Goal: Task Accomplishment & Management: Manage account settings

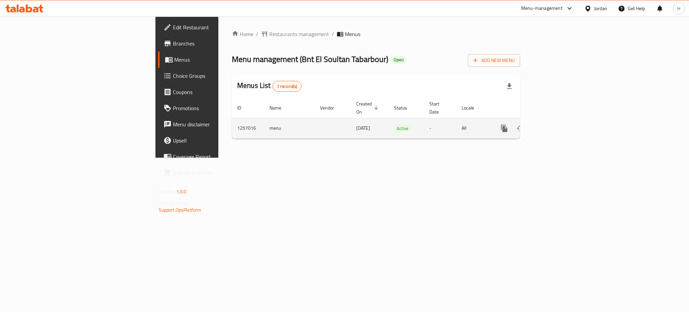
click at [557, 124] on icon "enhanced table" at bounding box center [553, 128] width 8 height 8
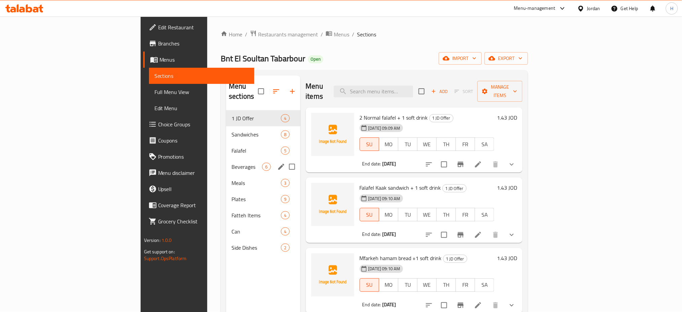
click at [226, 159] on div "Beverages 6" at bounding box center [263, 167] width 74 height 16
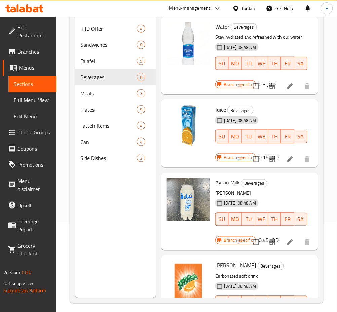
scroll to position [218, 0]
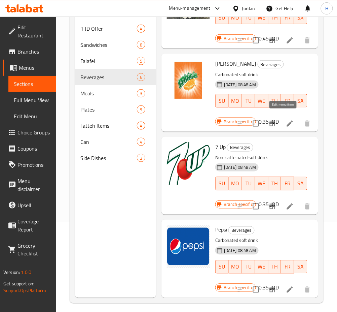
drag, startPoint x: 286, startPoint y: 114, endPoint x: 287, endPoint y: 132, distance: 18.2
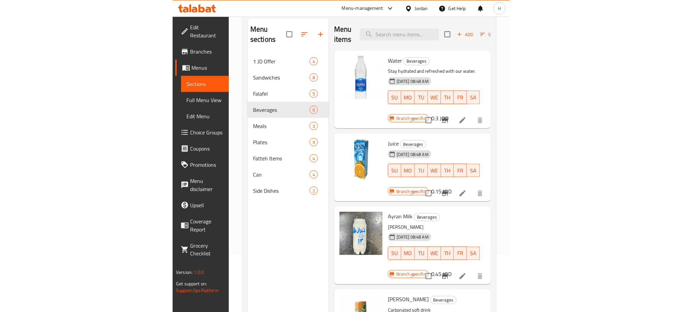
scroll to position [4, 0]
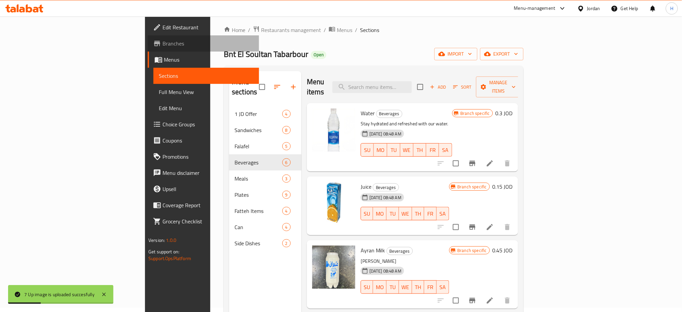
click at [163, 42] on span "Branches" at bounding box center [208, 43] width 91 height 8
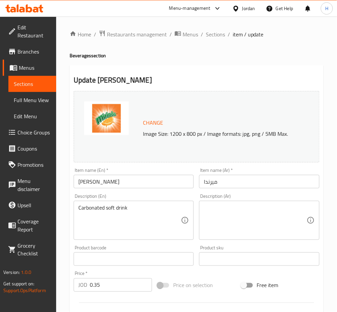
click at [117, 184] on input "Mirinda" at bounding box center [134, 181] width 120 height 13
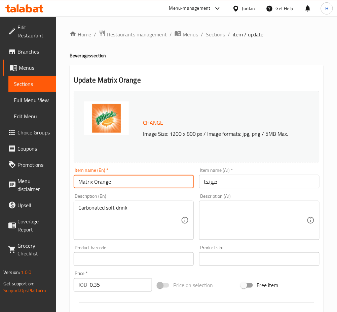
type input "Matrix Orange"
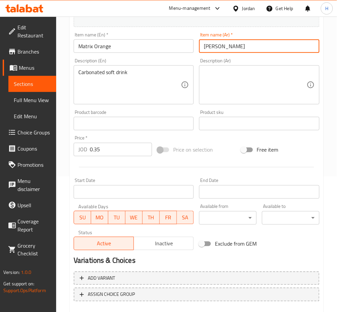
scroll to position [173, 0]
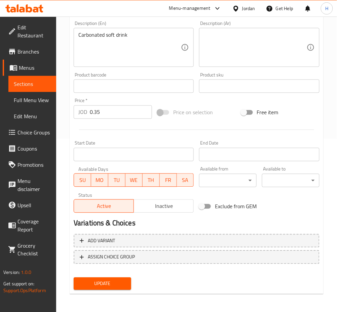
type input "ماتريكس أورانج"
click at [100, 282] on span "Update" at bounding box center [102, 283] width 47 height 8
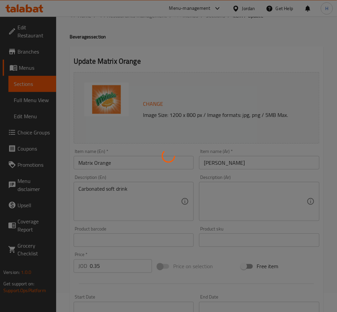
scroll to position [0, 0]
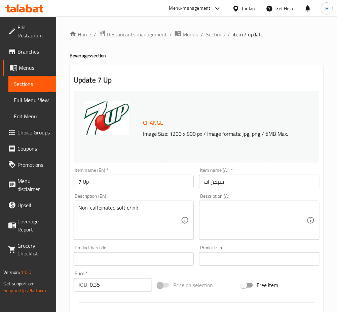
click at [137, 176] on input "7 Up" at bounding box center [134, 181] width 120 height 13
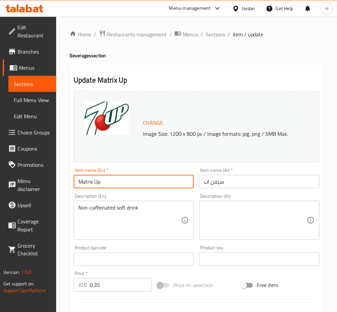
type input "Matrix Up"
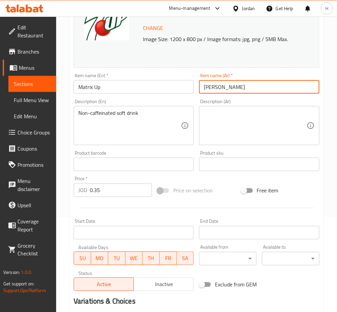
scroll to position [173, 0]
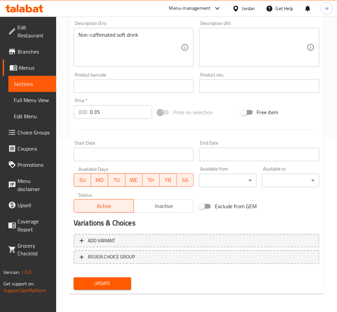
type input "ماتريكس أب"
click at [118, 283] on span "Update" at bounding box center [102, 283] width 47 height 8
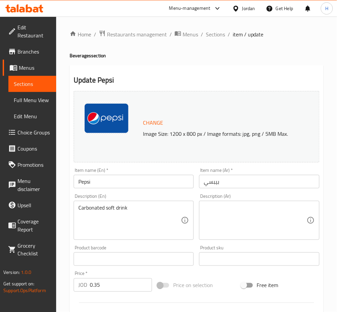
click at [145, 194] on div "Description (En) Carbonated soft drink Description (En)" at bounding box center [134, 217] width 120 height 46
click at [140, 188] on input "Pepsi" at bounding box center [134, 181] width 120 height 13
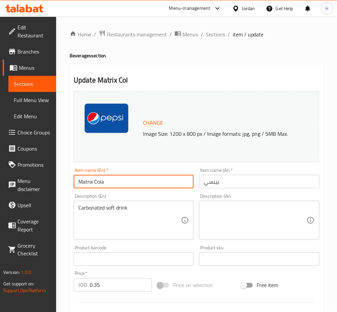
type input "Matrix Cola"
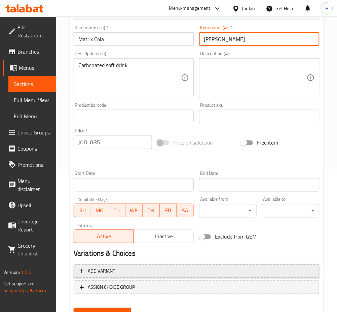
scroll to position [173, 0]
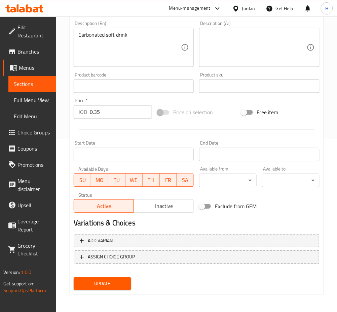
type input "ماتريكس كولا"
click at [109, 280] on span "Update" at bounding box center [102, 283] width 47 height 8
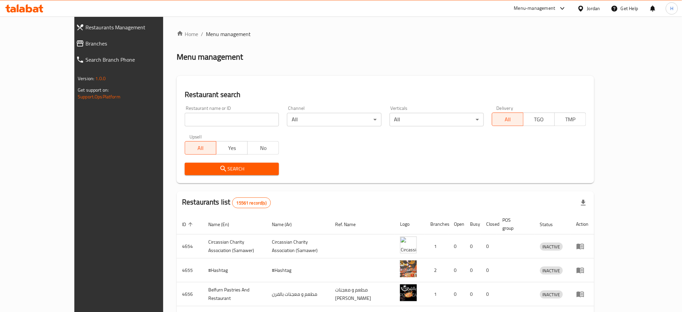
click at [85, 47] on span "Branches" at bounding box center [134, 43] width 98 height 8
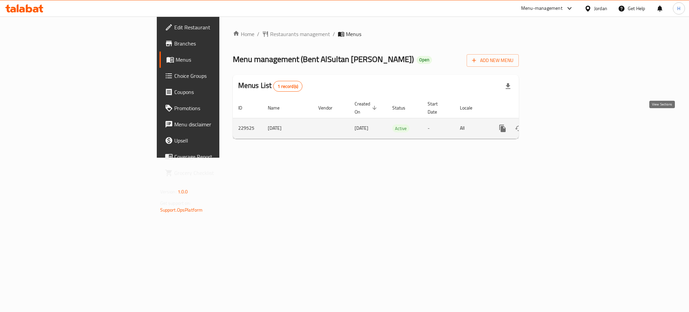
click at [559, 120] on link "enhanced table" at bounding box center [551, 128] width 16 height 16
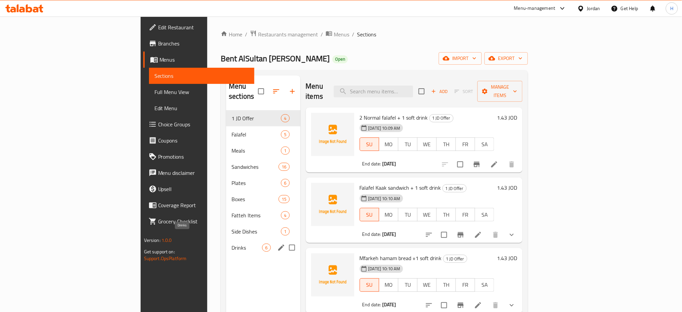
click at [232, 243] on span "Drinks" at bounding box center [247, 247] width 31 height 8
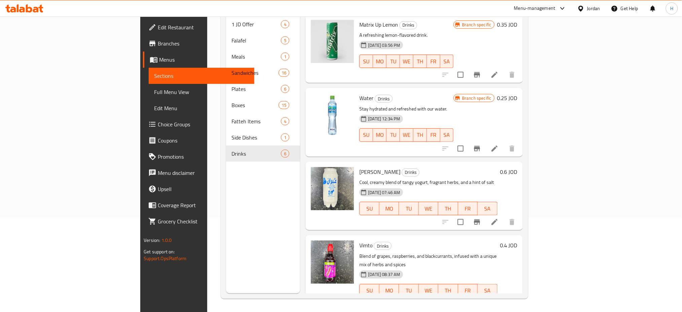
scroll to position [94, 0]
click at [20, 9] on icon at bounding box center [22, 10] width 6 height 6
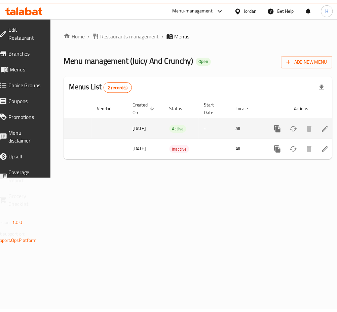
scroll to position [0, 74]
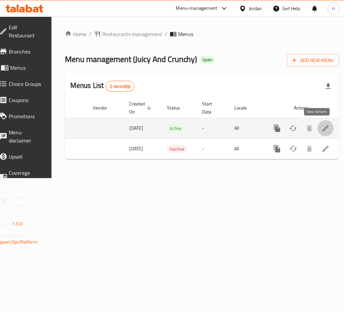
click at [322, 126] on icon "enhanced table" at bounding box center [326, 128] width 8 height 8
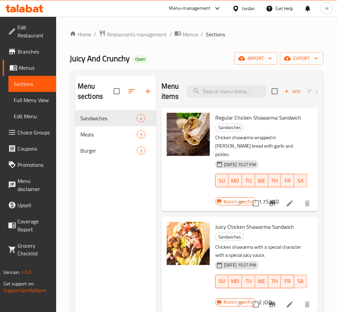
click at [132, 207] on div "Menu sections Sandwiches 4 Meals 5 Burger 3" at bounding box center [115, 231] width 81 height 312
click at [106, 158] on div "Burger 3" at bounding box center [115, 150] width 81 height 16
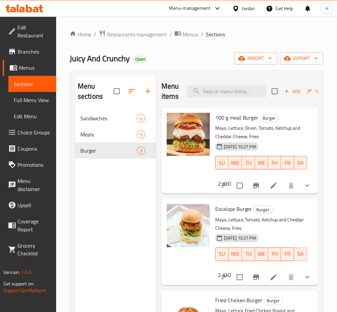
click at [291, 91] on span "Add" at bounding box center [293, 92] width 18 height 8
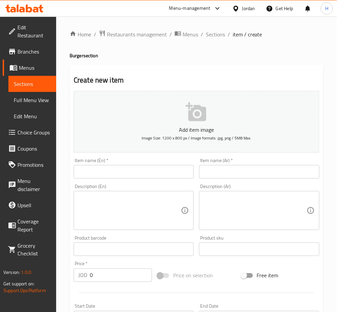
click at [139, 168] on input "text" at bounding box center [134, 171] width 120 height 13
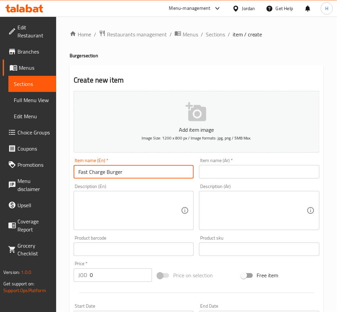
type input "Fast Charge Burger"
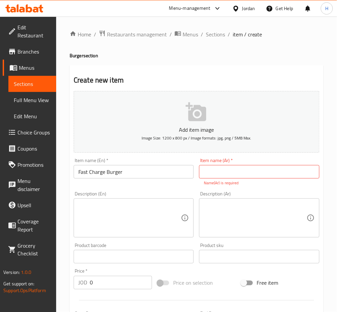
click at [291, 170] on input "text" at bounding box center [259, 171] width 120 height 13
paste input "فاست تشارج برجر"
type input "فاست تشارج برجر"
click at [161, 211] on textarea at bounding box center [129, 218] width 103 height 32
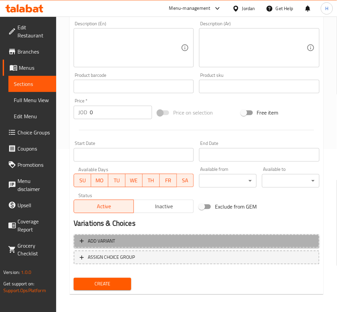
click at [148, 239] on span "Add variant" at bounding box center [197, 241] width 234 height 8
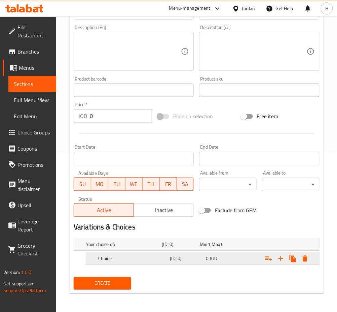
click at [134, 265] on div "Choice (ID: 0) 0 JOD" at bounding box center [205, 258] width 216 height 15
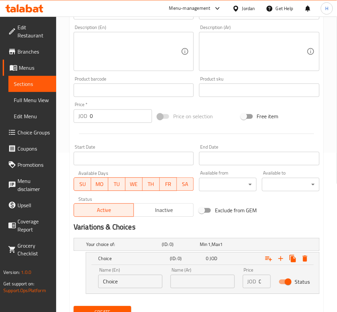
drag, startPoint x: 130, startPoint y: 274, endPoint x: 129, endPoint y: 281, distance: 7.7
click at [129, 274] on div "Name (En) Choice Name (En)" at bounding box center [130, 278] width 64 height 21
click at [130, 281] on input "Choice" at bounding box center [130, 281] width 64 height 13
type input "Sandwich"
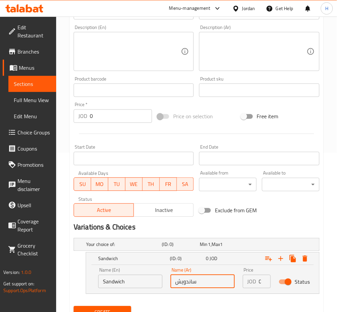
type input "ساندويش"
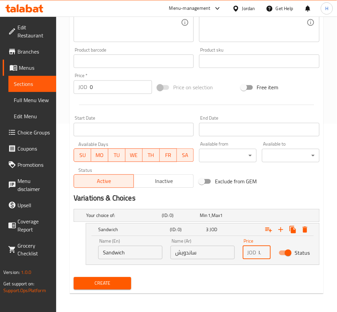
scroll to position [0, 7]
type input "3.50"
click at [283, 228] on icon "Expand" at bounding box center [281, 230] width 8 height 8
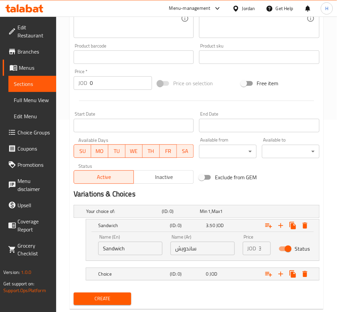
scroll to position [207, 0]
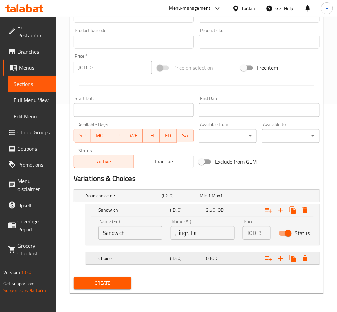
click at [161, 254] on div "Choice" at bounding box center [133, 258] width 72 height 9
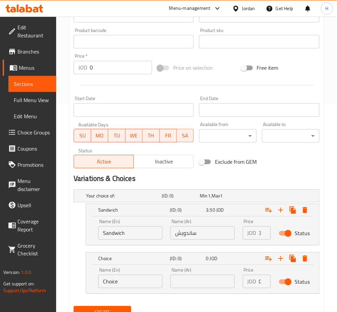
click at [129, 284] on input "Choice" at bounding box center [130, 281] width 64 height 13
type input "Meal"
type input "وجبة"
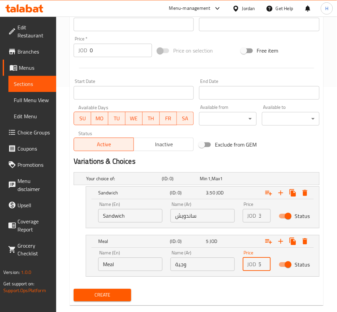
scroll to position [236, 0]
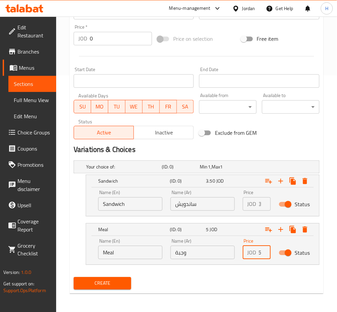
type input "5"
click at [102, 284] on span "Create" at bounding box center [102, 283] width 47 height 8
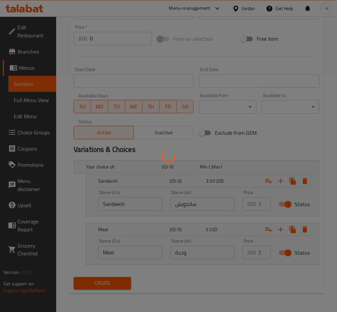
scroll to position [0, 0]
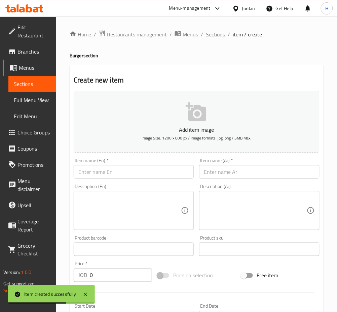
click at [213, 34] on span "Sections" at bounding box center [215, 34] width 19 height 8
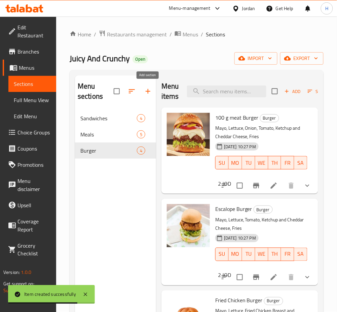
click at [146, 90] on icon "button" at bounding box center [148, 91] width 8 height 8
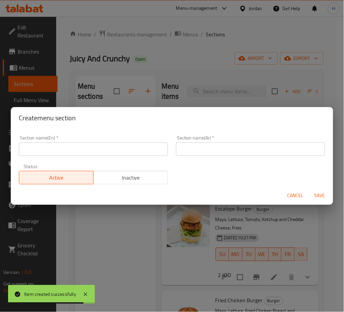
click at [127, 141] on div "Section name(En)   * Section name(En) *" at bounding box center [93, 145] width 149 height 21
click at [127, 146] on input "text" at bounding box center [93, 148] width 149 height 13
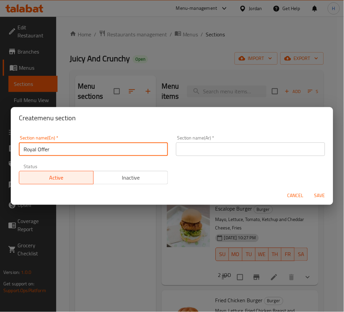
type input "Royal Offer"
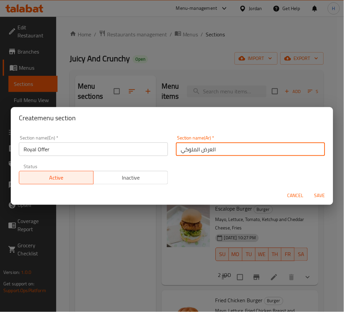
type input "العرض الملوكي"
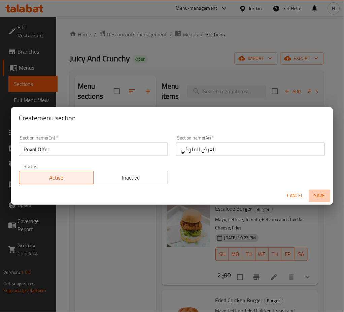
click at [319, 196] on span "Save" at bounding box center [320, 196] width 16 height 8
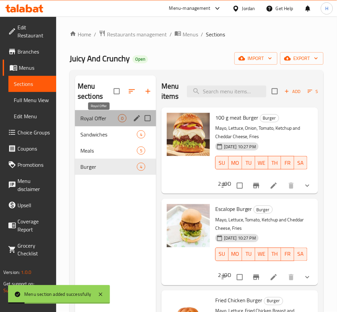
click at [115, 120] on span "Royal Offer" at bounding box center [99, 118] width 38 height 8
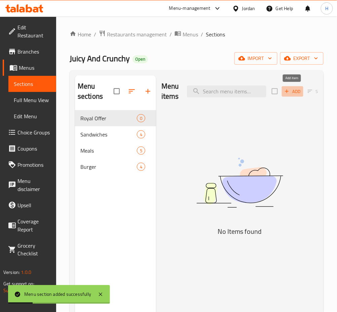
click at [300, 95] on span "Add" at bounding box center [293, 92] width 18 height 8
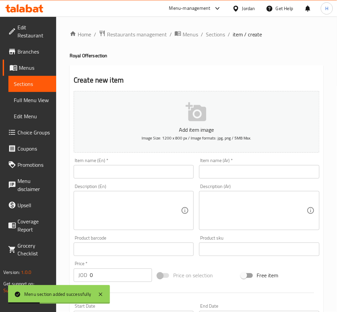
click at [178, 178] on input "text" at bounding box center [134, 171] width 120 height 13
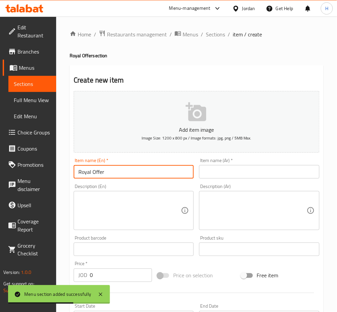
type input "Royal Offer"
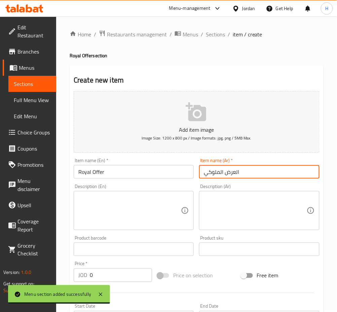
type input "العرض الملوكي"
click at [127, 217] on textarea at bounding box center [129, 211] width 103 height 32
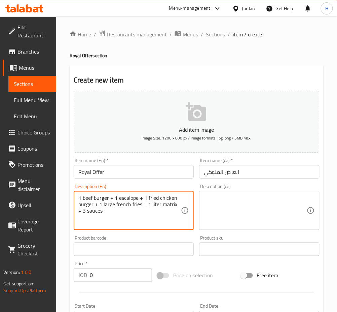
type textarea "1 beef burger + 1 escalope + 1 fried chicken burger + 1 large french fries + 1 …"
click at [232, 219] on textarea at bounding box center [255, 211] width 103 height 32
paste textarea "1 برجر لحم بقري + 1 إسكالوب + 1 برجر دجاج مقلي + 1 بطاطس مقلية كبير + 1 لتر مات…"
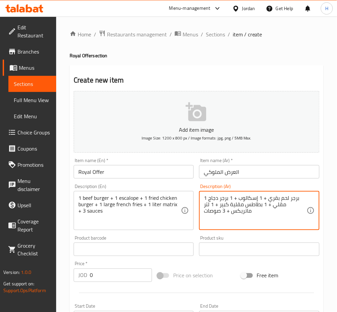
type textarea "1 برجر لحم بقري + 1 إسكالوب + 1 برجر دجاج مقلي + 1 بطاطس مقلية كبير + 1 لتر مات…"
click at [110, 272] on input "0" at bounding box center [121, 274] width 62 height 13
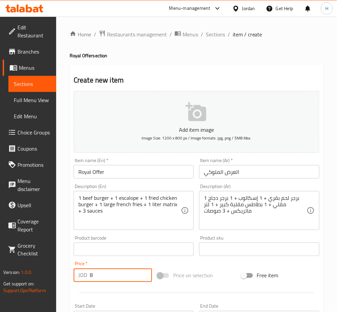
type input "8"
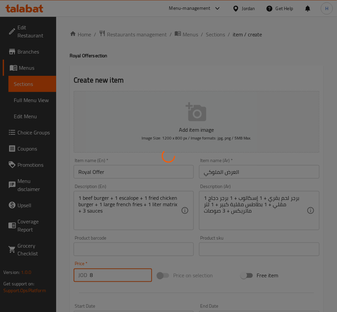
type input "0"
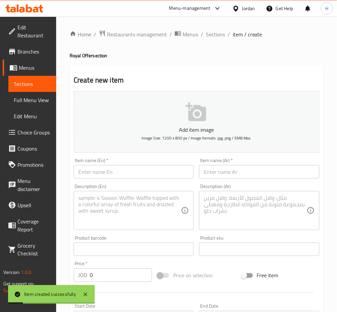
drag, startPoint x: 212, startPoint y: 38, endPoint x: 208, endPoint y: 46, distance: 8.9
click at [212, 38] on span "Sections" at bounding box center [215, 34] width 19 height 8
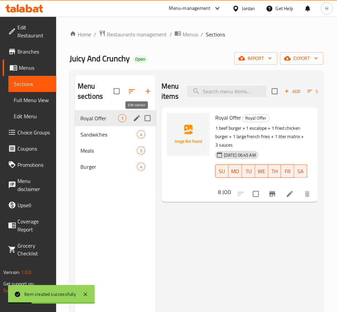
click at [138, 115] on icon "edit" at bounding box center [137, 118] width 8 height 8
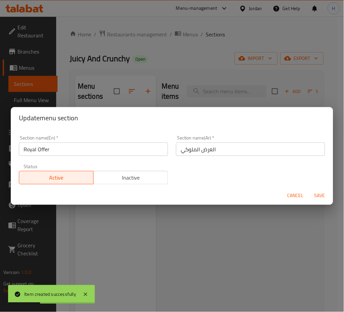
click at [106, 147] on input "Royal Offer" at bounding box center [93, 148] width 149 height 13
type input "I"
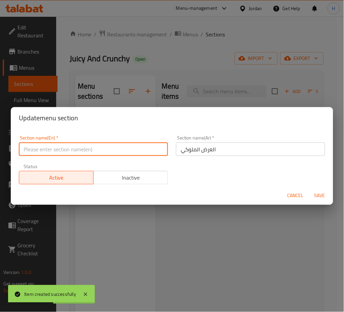
type input "="
type input "Offers"
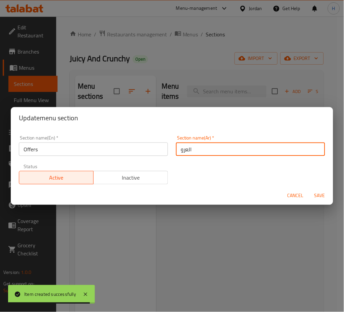
type input "العروض"
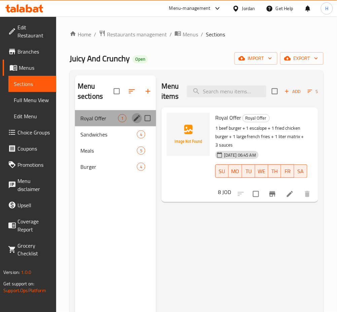
click at [139, 117] on icon "edit" at bounding box center [137, 118] width 8 height 8
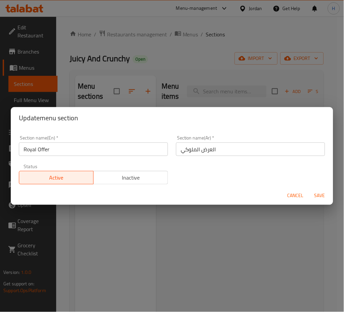
click at [99, 150] on input "Royal Offer" at bounding box center [93, 148] width 149 height 13
type input "Offers"
click at [326, 195] on span "Save" at bounding box center [320, 196] width 16 height 8
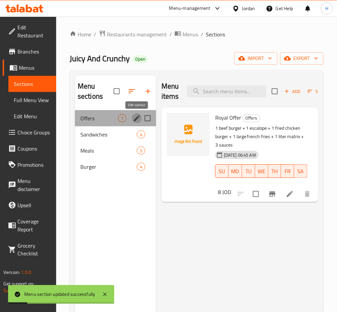
click at [135, 119] on icon "edit" at bounding box center [137, 118] width 6 height 6
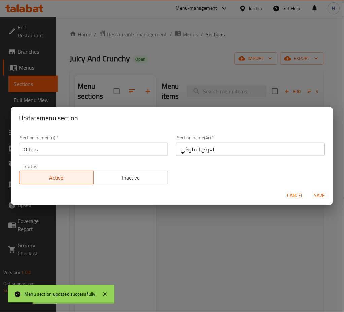
click at [218, 145] on input "العرض الملوكي" at bounding box center [250, 148] width 149 height 13
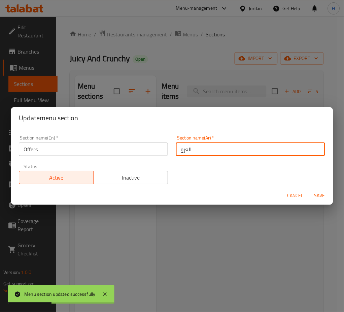
type input "العروض"
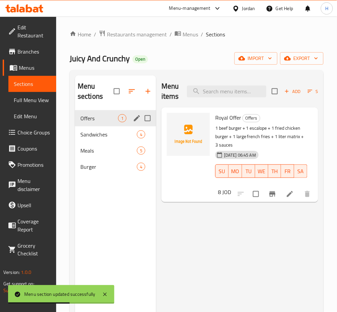
click at [141, 121] on input "Menu sections" at bounding box center [148, 118] width 14 height 14
click at [148, 120] on input "Menu sections" at bounding box center [148, 118] width 14 height 14
checkbox input "false"
click at [138, 120] on icon "edit" at bounding box center [137, 118] width 8 height 8
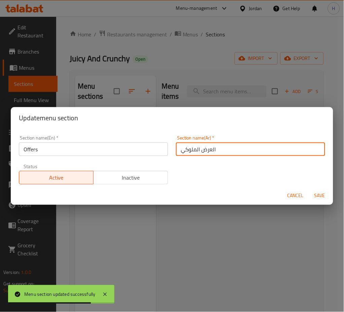
click at [222, 147] on input "العرض الملوكي" at bounding box center [250, 148] width 149 height 13
type input "العروض"
click at [317, 192] on span "Save" at bounding box center [320, 196] width 16 height 8
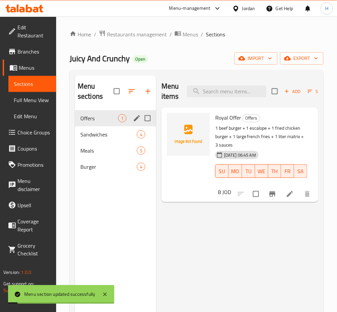
drag, startPoint x: 278, startPoint y: 250, endPoint x: 330, endPoint y: 258, distance: 52.1
click at [279, 250] on div "Menu items Add Sort Manage items Royal Offer Offers 1 beef burger + 1 escalope …" at bounding box center [237, 231] width 162 height 312
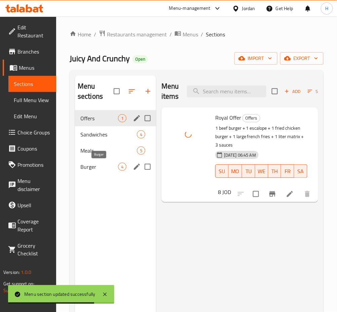
click at [98, 165] on span "Burger" at bounding box center [99, 167] width 38 height 8
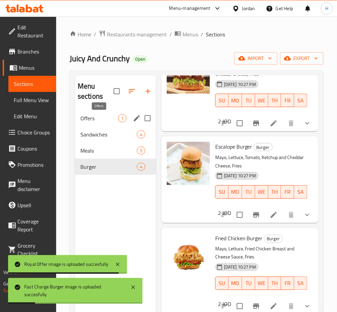
click at [97, 120] on span "Offers" at bounding box center [99, 118] width 38 height 8
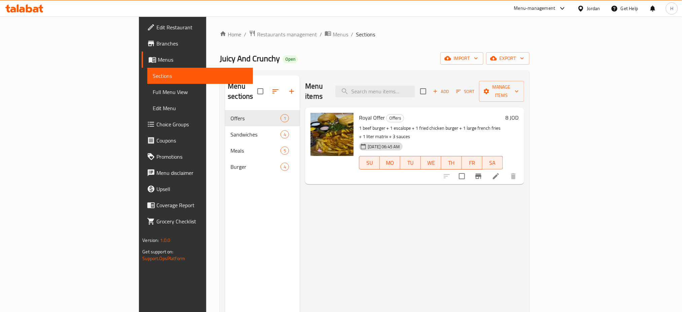
drag, startPoint x: 523, startPoint y: 202, endPoint x: 500, endPoint y: 222, distance: 31.2
click at [344, 202] on div "Menu items Add Sort Manage items Royal Offer Offers 1 beef burger + 1 escalope …" at bounding box center [412, 231] width 224 height 312
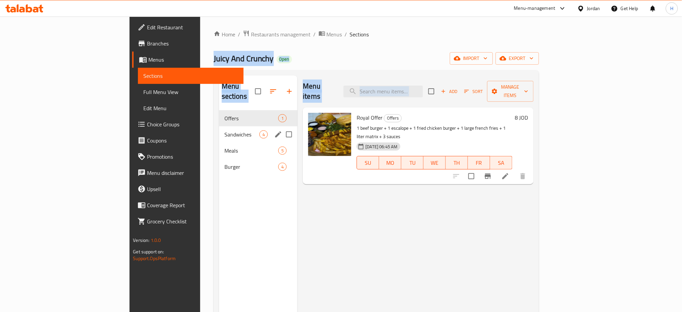
drag, startPoint x: 233, startPoint y: 125, endPoint x: 365, endPoint y: 244, distance: 178.5
click at [335, 202] on div "Home / Restaurants management / Menus / Sections Juicy And Crunchy Open import …" at bounding box center [376, 211] width 325 height 363
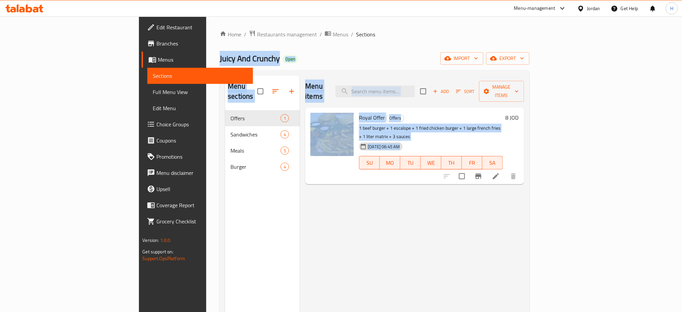
click at [344, 247] on div "Menu items Add Sort Manage items Royal Offer Offers 1 beef burger + 1 escalope …" at bounding box center [412, 231] width 224 height 312
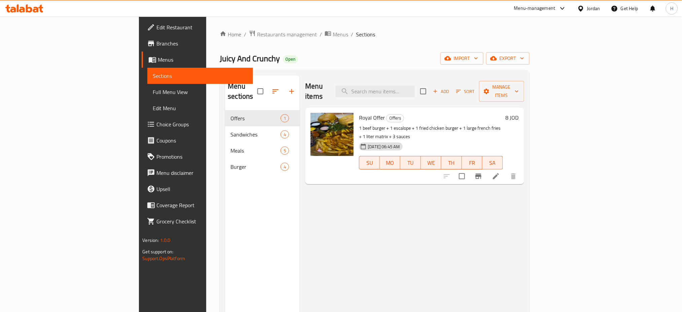
click at [321, 208] on div "Menu items Add Sort Manage items Royal Offer Offers 1 beef burger + 1 escalope …" at bounding box center [412, 231] width 224 height 312
